Goal: Task Accomplishment & Management: Manage account settings

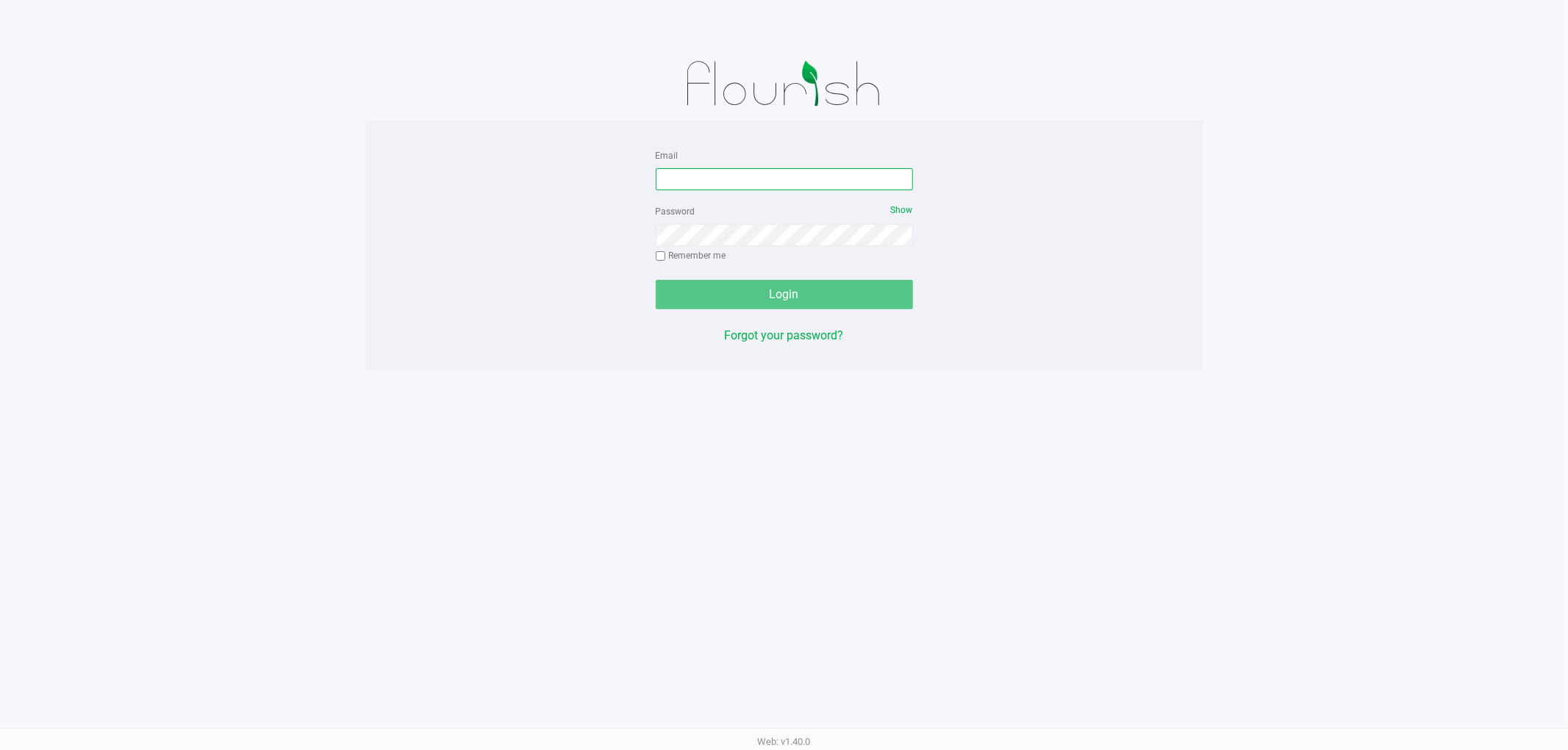
click at [757, 189] on input "Email" at bounding box center [784, 179] width 257 height 22
type input "[EMAIL_ADDRESS][DOMAIN_NAME]"
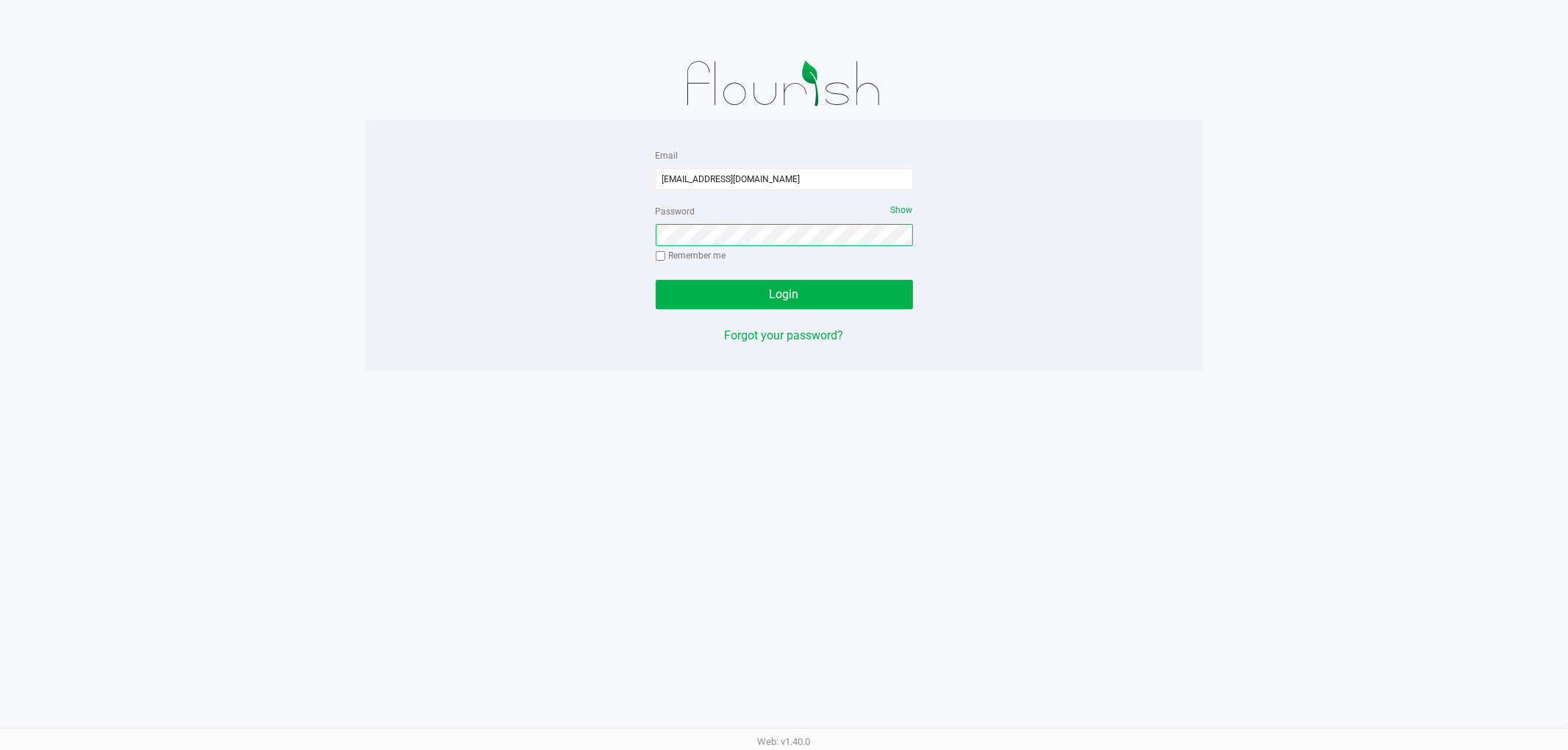
click at [656, 280] on button "Login" at bounding box center [784, 294] width 257 height 29
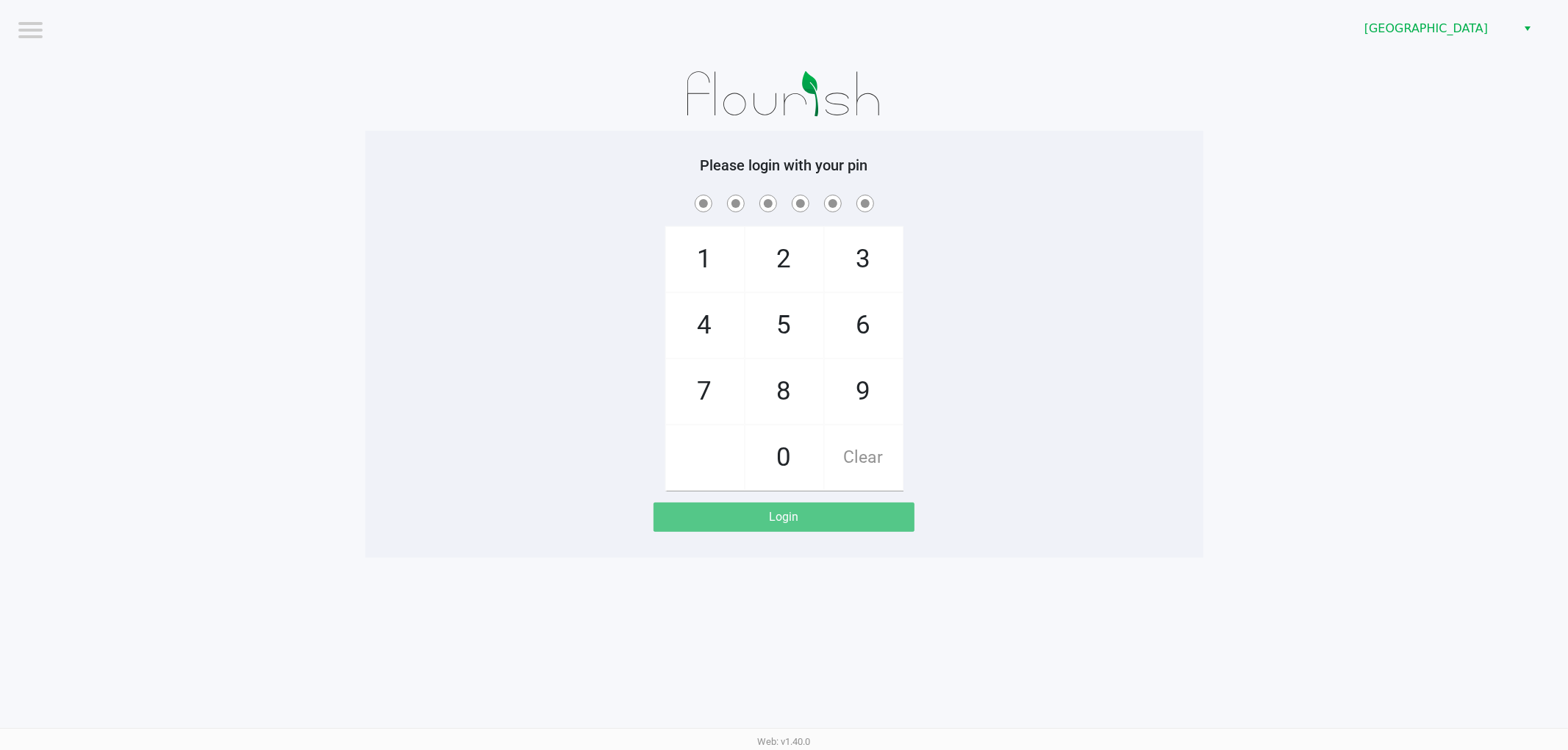
drag, startPoint x: 1287, startPoint y: 255, endPoint x: 1351, endPoint y: 291, distance: 73.4
click at [1297, 259] on app-pos-login-wrapper "Logout Lakeland WC Please login with your pin 1 4 7 2 5 8 0 3 6 9 Clear Login" at bounding box center [784, 279] width 1568 height 557
checkbox input "true"
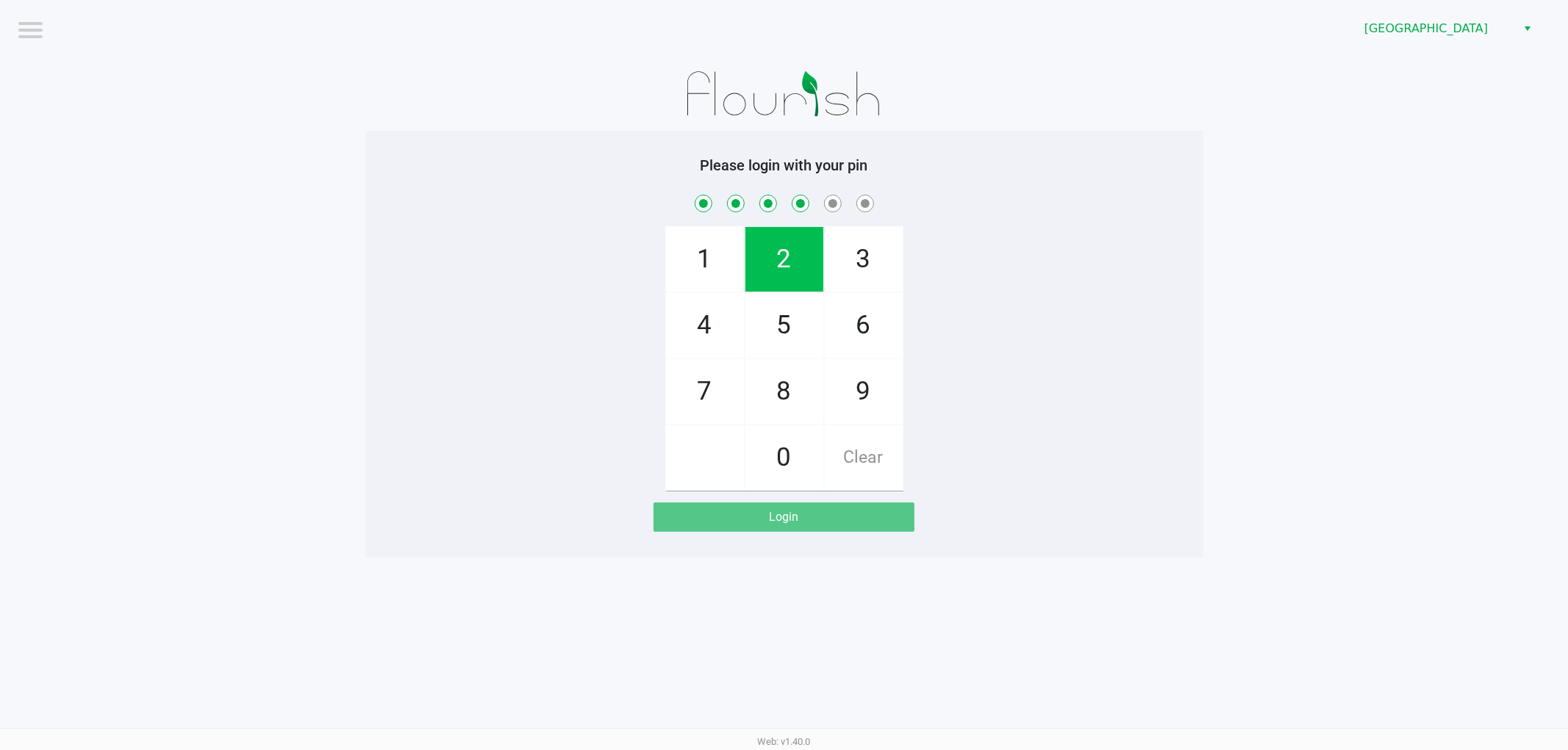
checkbox input "true"
